Goal: Information Seeking & Learning: Find specific fact

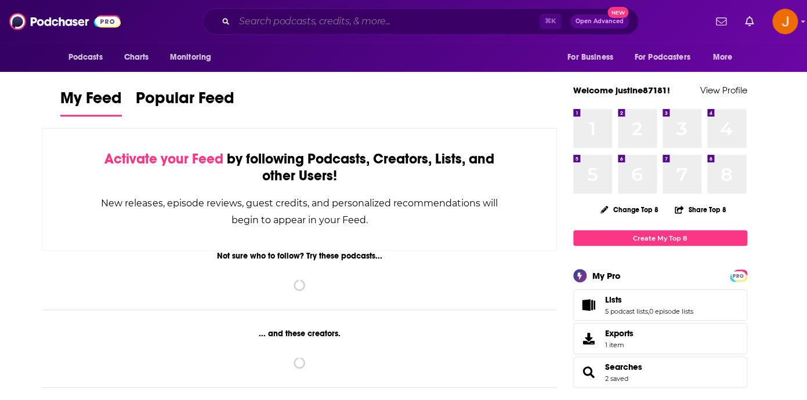
click at [280, 16] on input "Search podcasts, credits, & more..." at bounding box center [386, 21] width 305 height 19
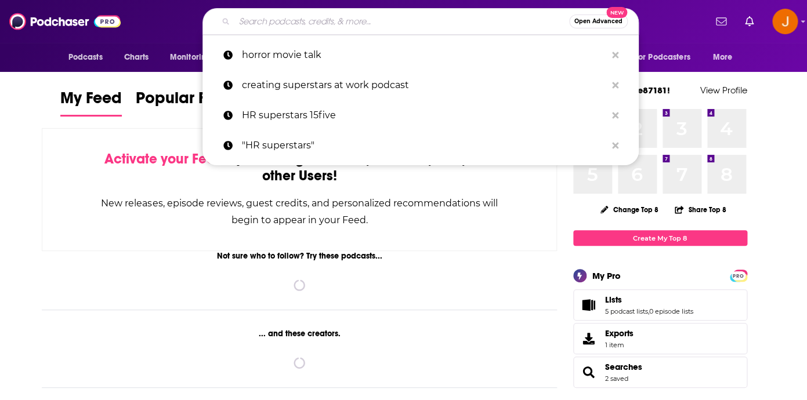
paste input "Conscious Leadership with [PERSON_NAME]"
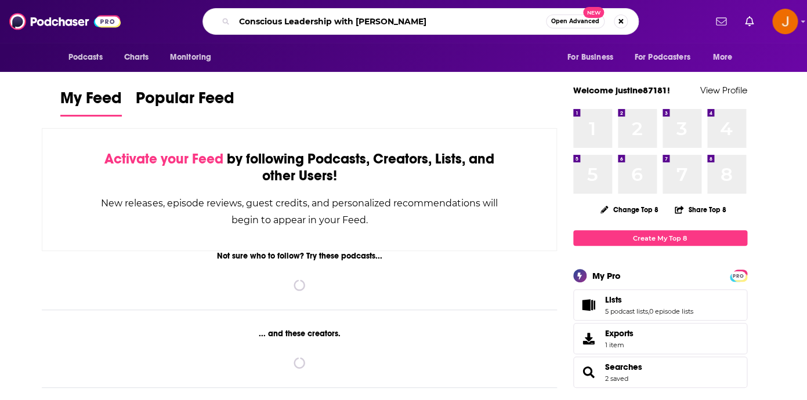
type input "Conscious Leadership with [PERSON_NAME]"
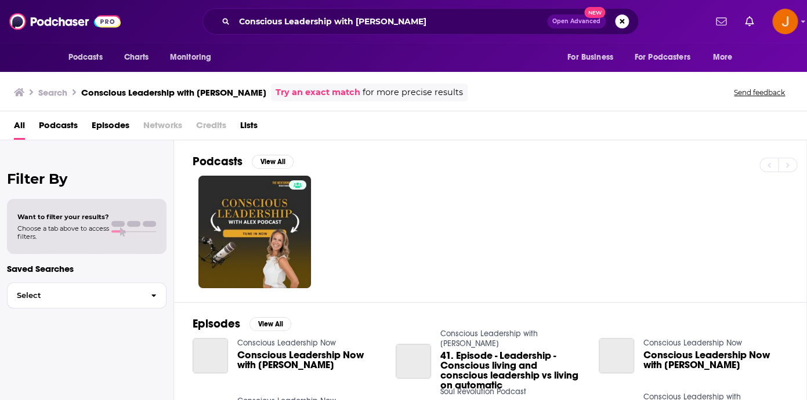
scroll to position [12, 0]
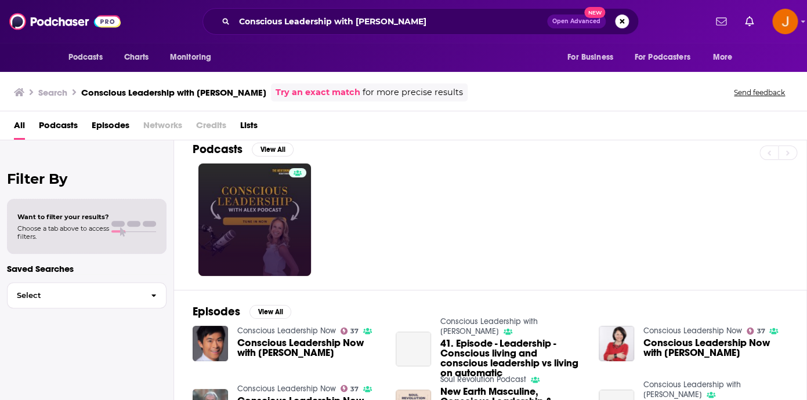
click at [258, 224] on link at bounding box center [254, 220] width 113 height 113
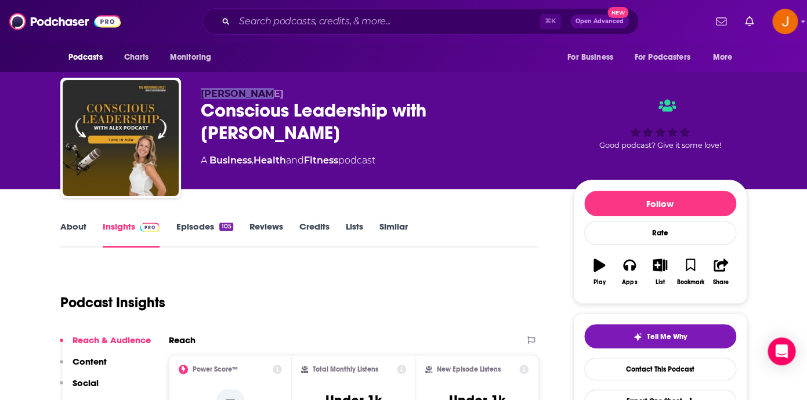
drag, startPoint x: 256, startPoint y: 96, endPoint x: 203, endPoint y: 96, distance: 53.4
click at [203, 96] on p "[PERSON_NAME]" at bounding box center [378, 93] width 354 height 11
copy span "[PERSON_NAME]"
